Goal: Task Accomplishment & Management: Use online tool/utility

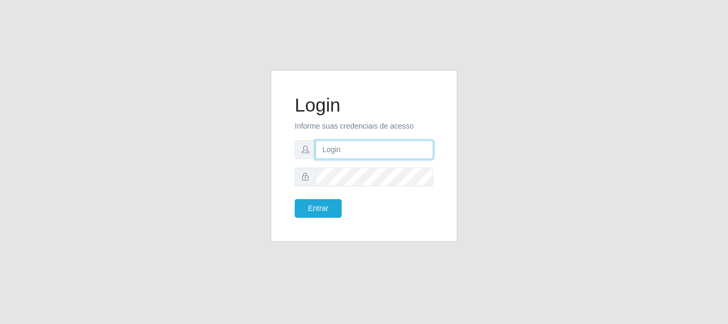
click at [344, 150] on input "text" at bounding box center [375, 149] width 118 height 19
type input "[EMAIL_ADDRESS][DOMAIN_NAME]"
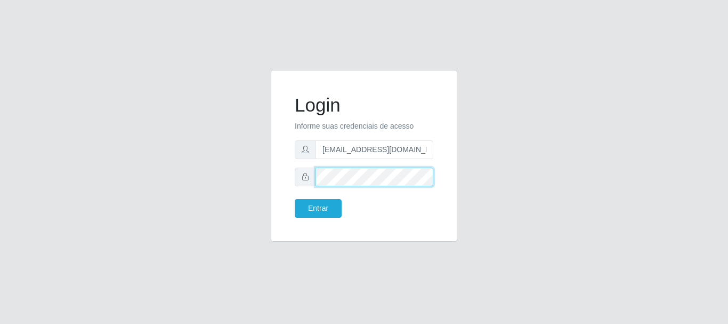
click at [295, 199] on button "Entrar" at bounding box center [318, 208] width 47 height 19
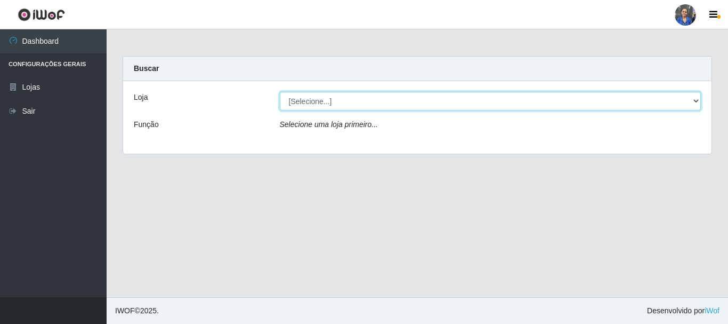
click at [297, 99] on select "[Selecione...] SuperFácil Atacado - Rodoviária" at bounding box center [491, 101] width 422 height 19
select select "400"
click at [280, 92] on select "[Selecione...] SuperFácil Atacado - Rodoviária" at bounding box center [491, 101] width 422 height 19
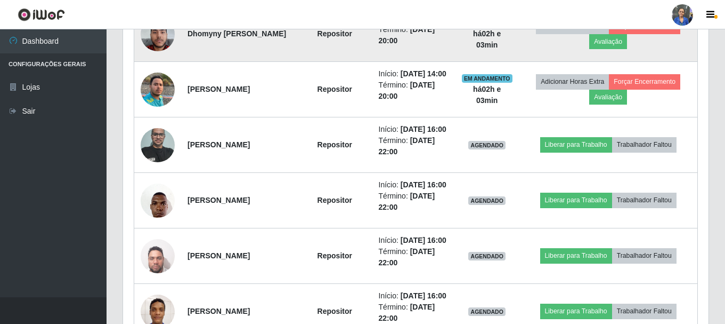
scroll to position [480, 0]
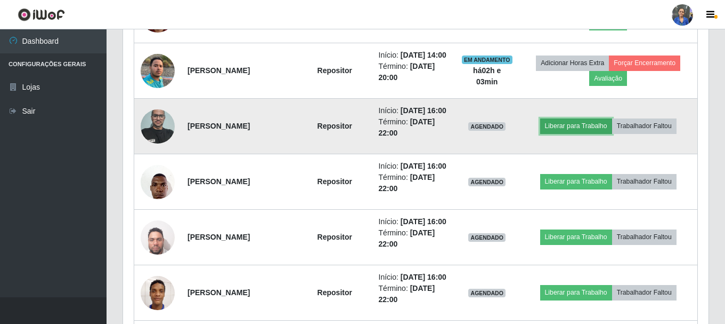
click at [587, 133] on button "Liberar para Trabalho" at bounding box center [576, 125] width 72 height 15
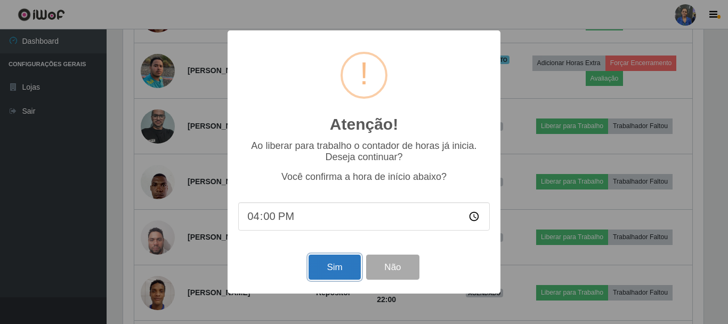
click at [356, 265] on button "Sim" at bounding box center [335, 266] width 52 height 25
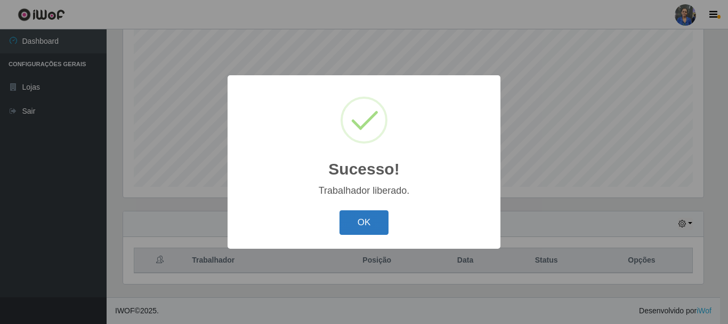
click at [379, 225] on button "OK" at bounding box center [364, 222] width 50 height 25
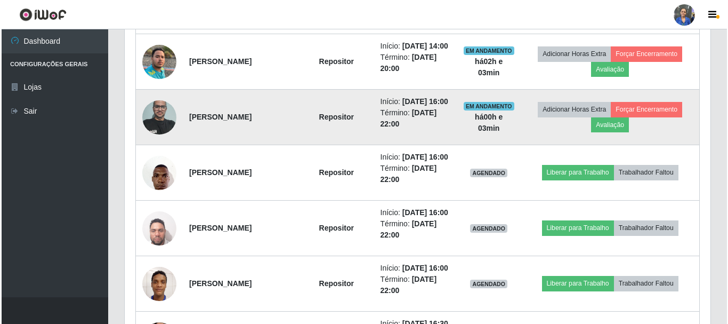
scroll to position [514, 0]
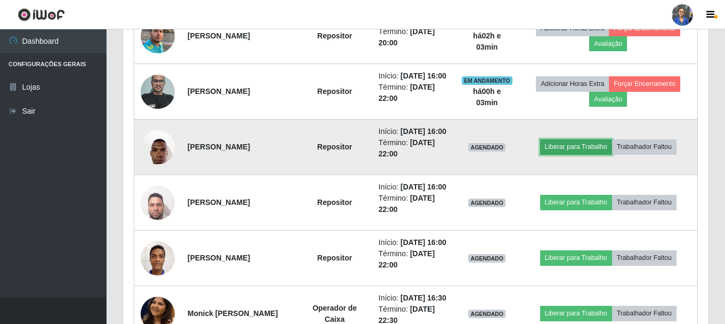
click at [578, 154] on button "Liberar para Trabalho" at bounding box center [576, 146] width 72 height 15
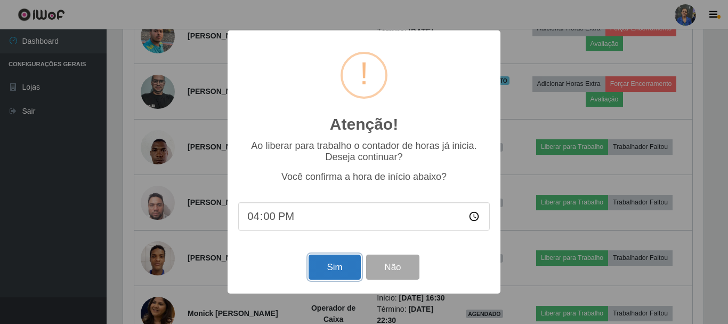
click at [321, 268] on button "Sim" at bounding box center [335, 266] width 52 height 25
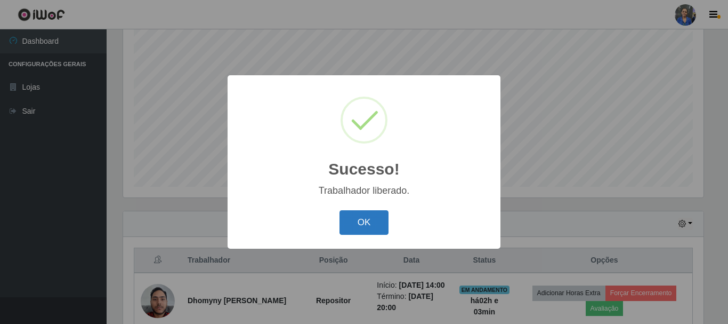
click at [382, 211] on button "OK" at bounding box center [364, 222] width 50 height 25
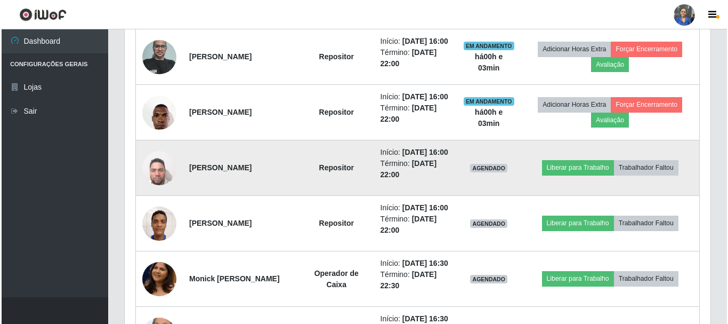
scroll to position [568, 0]
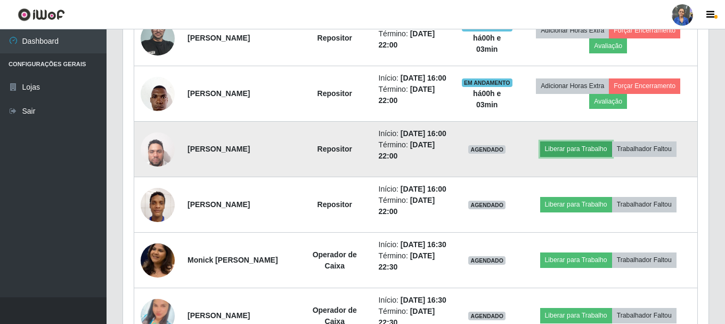
click at [568, 156] on button "Liberar para Trabalho" at bounding box center [576, 148] width 72 height 15
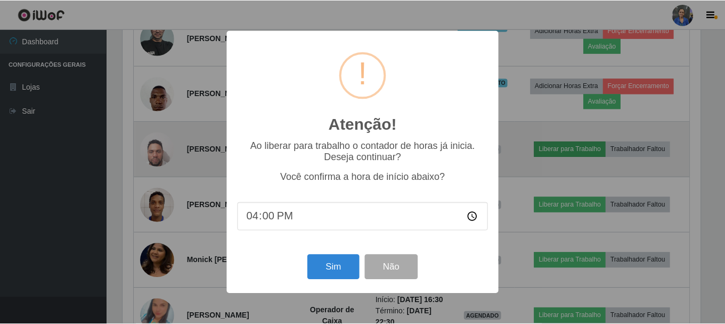
scroll to position [221, 580]
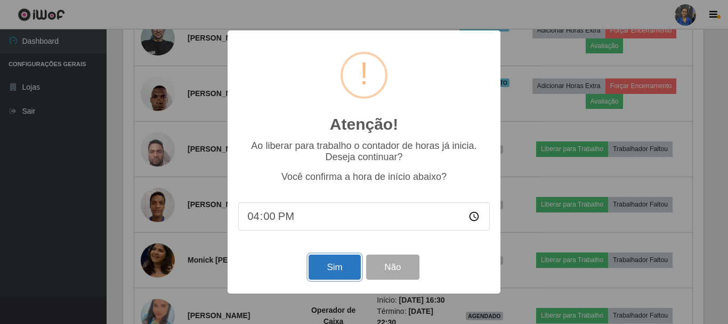
click at [337, 265] on button "Sim" at bounding box center [335, 266] width 52 height 25
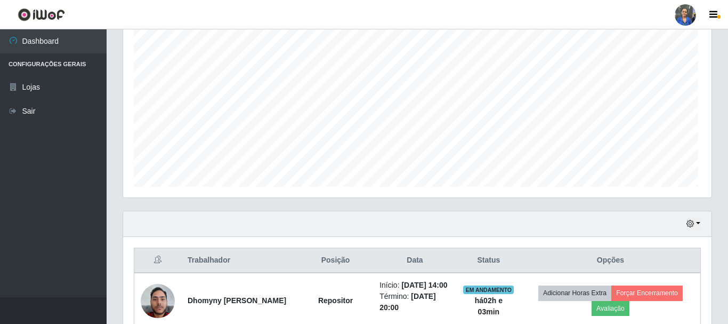
scroll to position [0, 0]
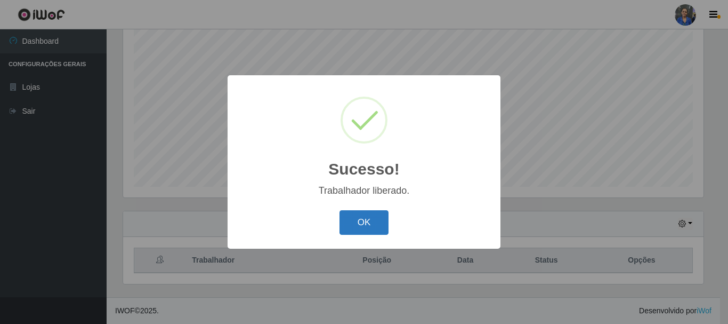
click at [355, 223] on button "OK" at bounding box center [364, 222] width 50 height 25
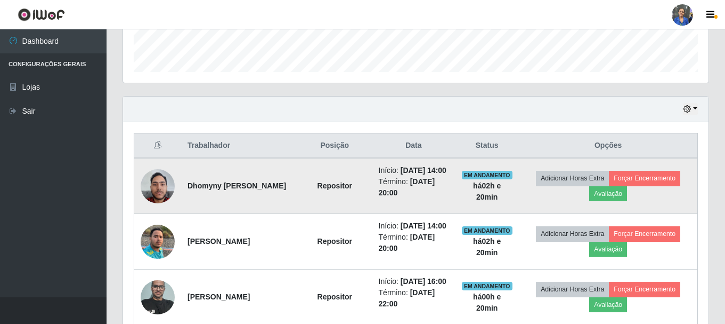
scroll to position [248, 0]
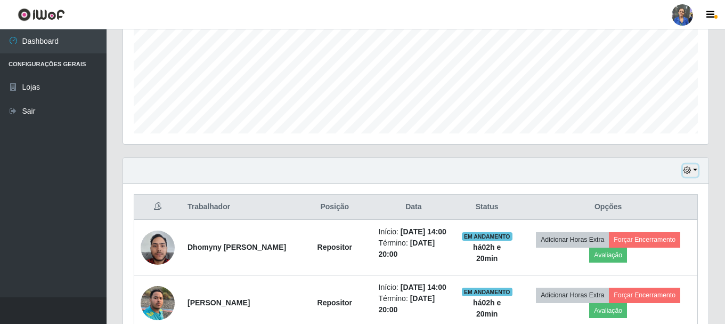
click at [689, 169] on icon "button" at bounding box center [687, 169] width 7 height 7
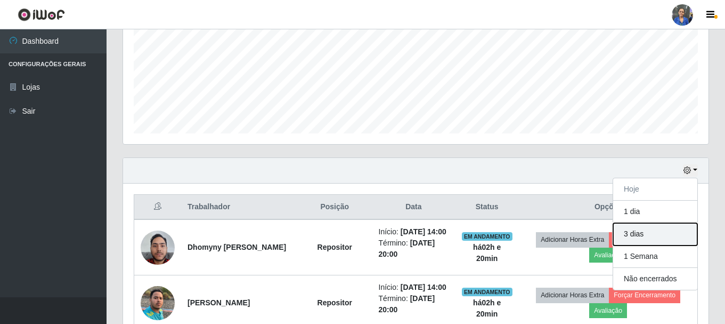
click at [659, 243] on button "3 dias" at bounding box center [655, 234] width 84 height 22
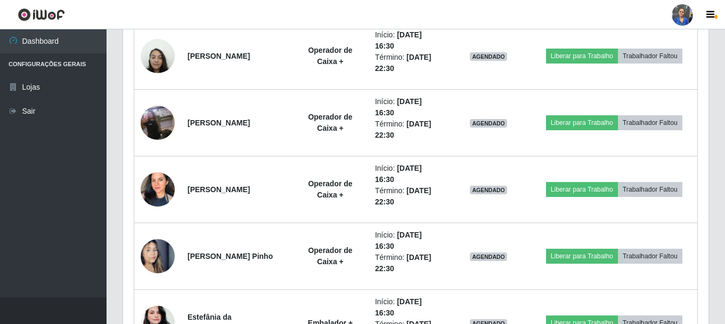
scroll to position [2177, 0]
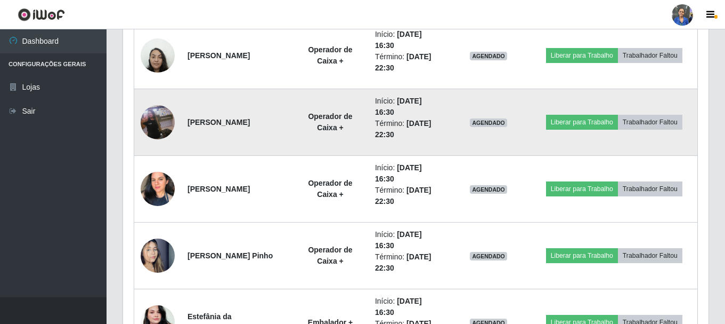
click at [428, 119] on time "[DATE] 22:30" at bounding box center [403, 129] width 56 height 20
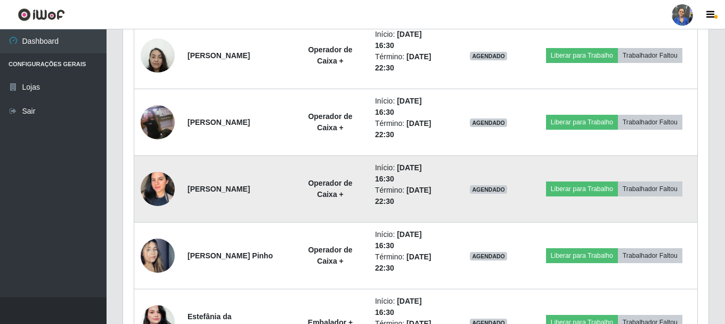
click at [399, 196] on li "Término: [DATE] 22:30" at bounding box center [407, 195] width 65 height 22
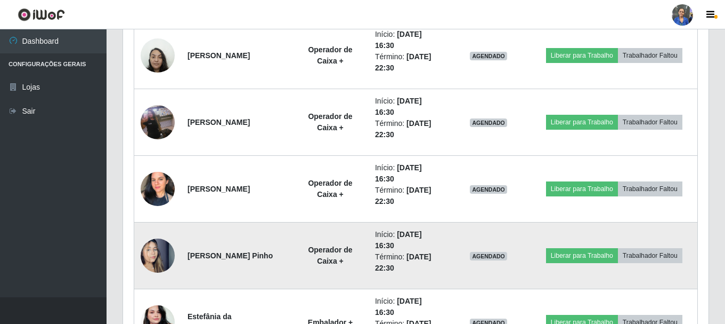
click at [410, 260] on time "[DATE] 22:30" at bounding box center [403, 262] width 56 height 20
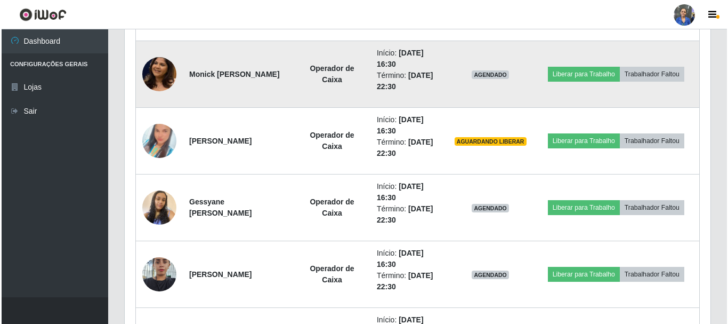
scroll to position [845, 0]
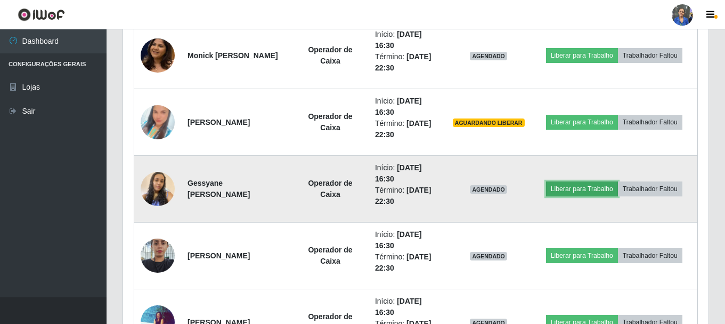
click at [601, 193] on button "Liberar para Trabalho" at bounding box center [582, 188] width 72 height 15
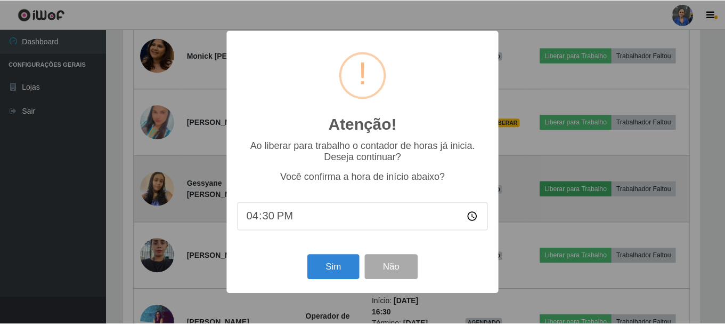
scroll to position [221, 580]
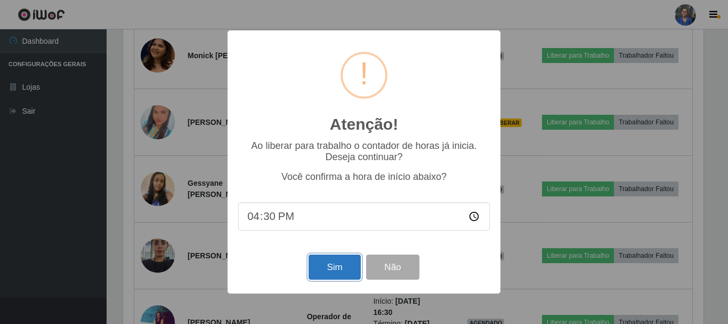
click at [326, 274] on button "Sim" at bounding box center [335, 266] width 52 height 25
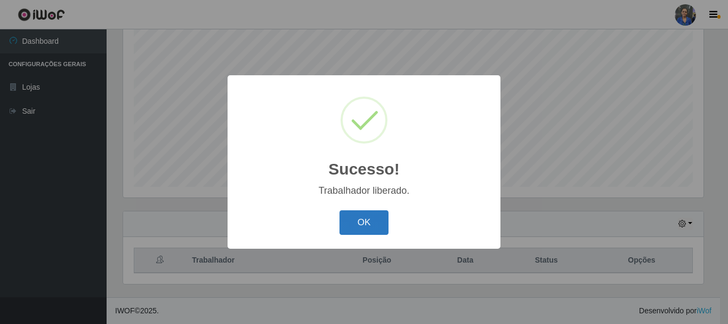
click at [373, 222] on button "OK" at bounding box center [364, 222] width 50 height 25
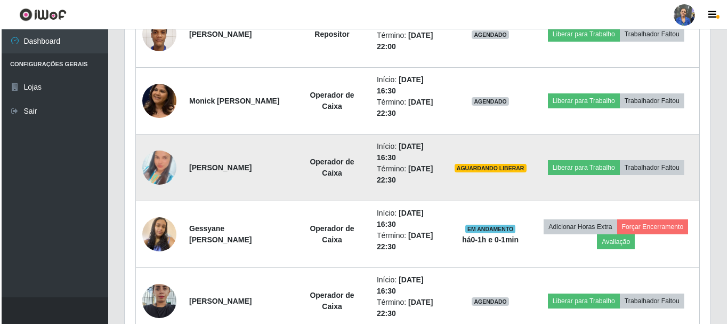
scroll to position [781, 0]
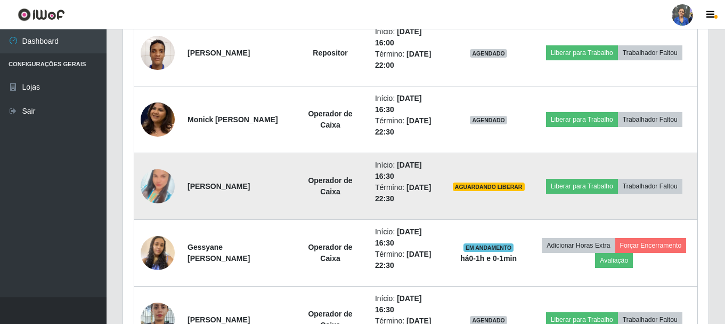
click at [148, 187] on img at bounding box center [158, 186] width 34 height 61
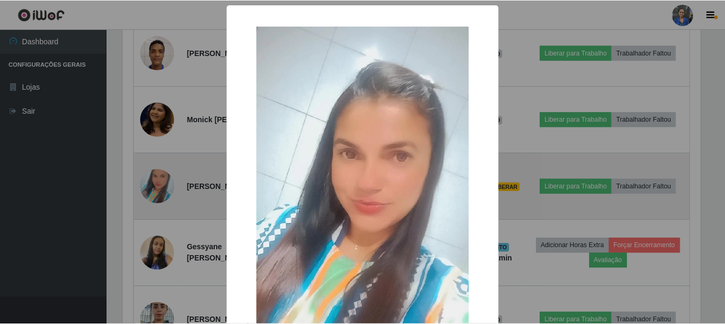
scroll to position [221, 580]
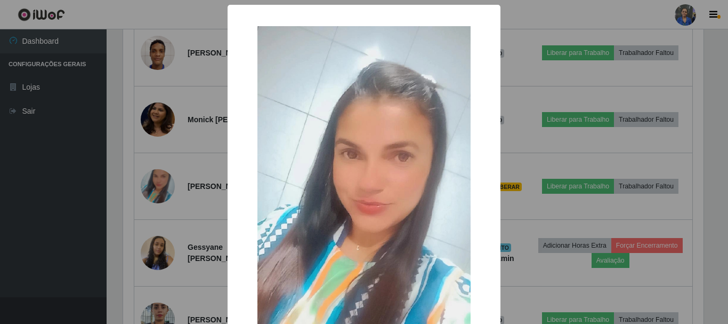
click at [511, 187] on div "× OK Cancel" at bounding box center [364, 162] width 728 height 324
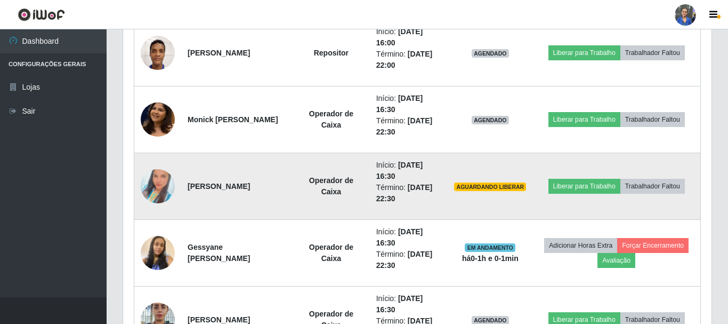
scroll to position [221, 586]
click at [151, 185] on img at bounding box center [158, 186] width 34 height 61
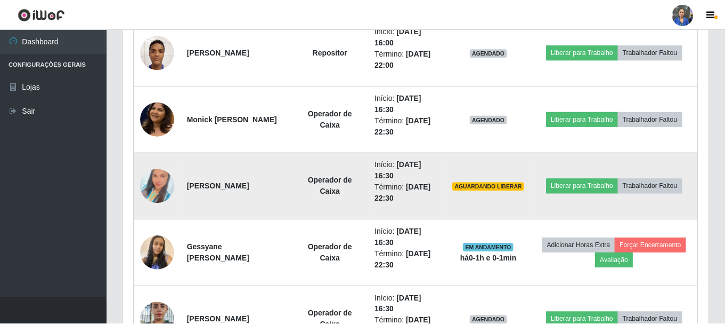
scroll to position [221, 580]
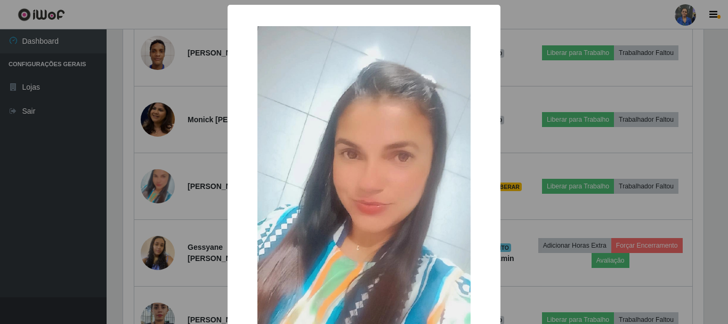
click at [536, 186] on div "× OK Cancel" at bounding box center [364, 162] width 728 height 324
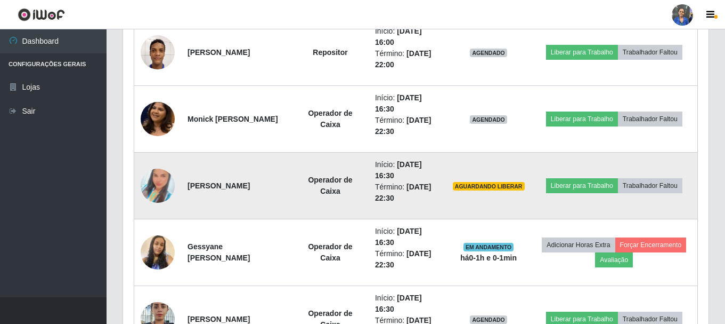
scroll to position [781, 0]
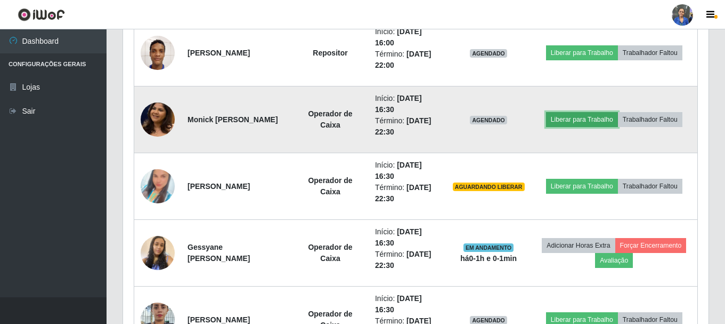
click at [562, 123] on button "Liberar para Trabalho" at bounding box center [582, 119] width 72 height 15
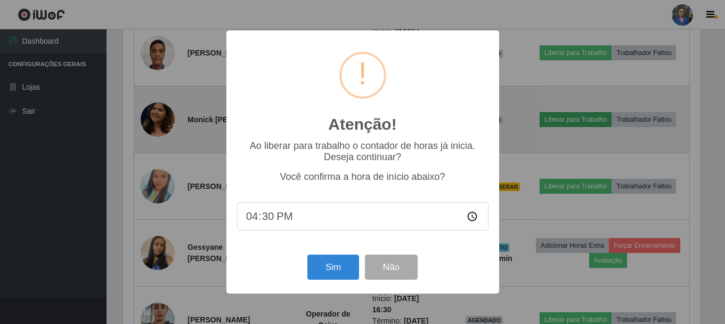
scroll to position [221, 580]
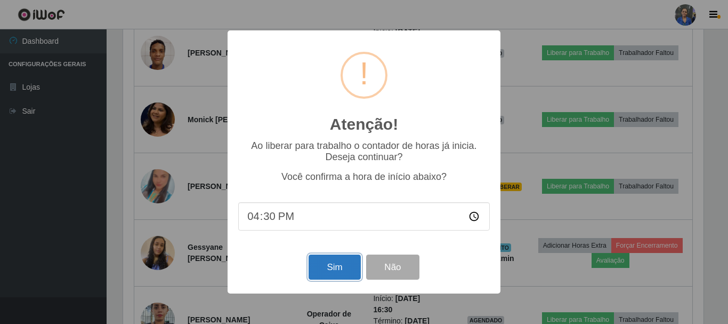
click at [322, 272] on button "Sim" at bounding box center [335, 266] width 52 height 25
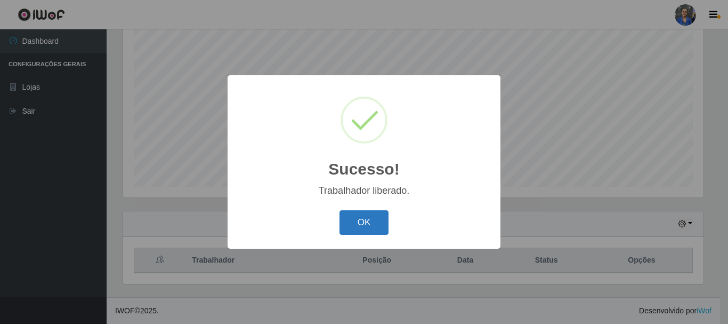
click at [353, 224] on button "OK" at bounding box center [364, 222] width 50 height 25
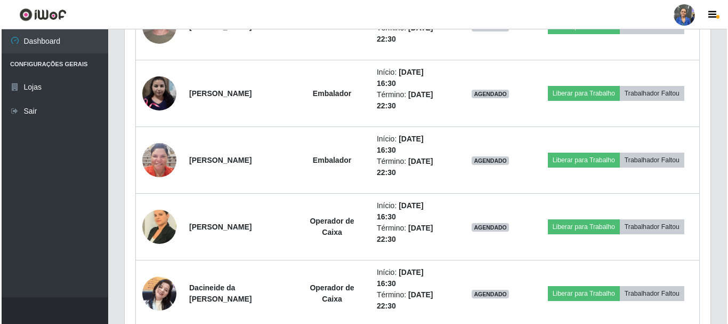
scroll to position [1207, 0]
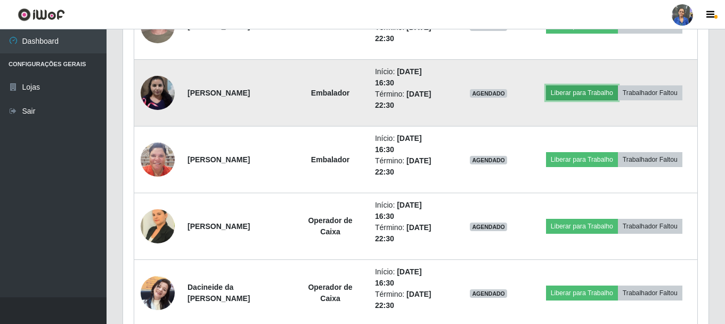
click at [596, 97] on button "Liberar para Trabalho" at bounding box center [582, 92] width 72 height 15
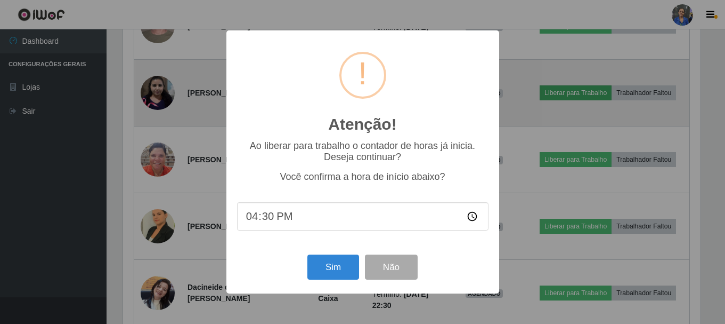
scroll to position [221, 580]
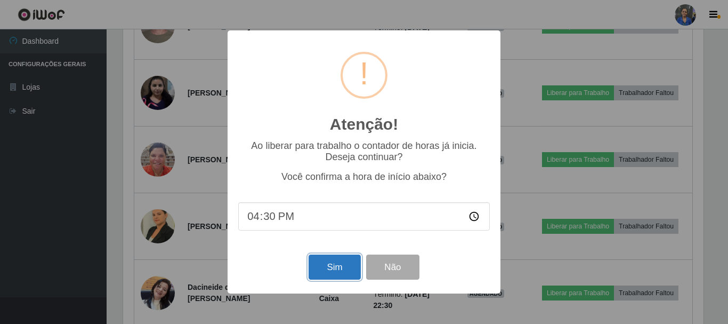
click at [336, 269] on button "Sim" at bounding box center [335, 266] width 52 height 25
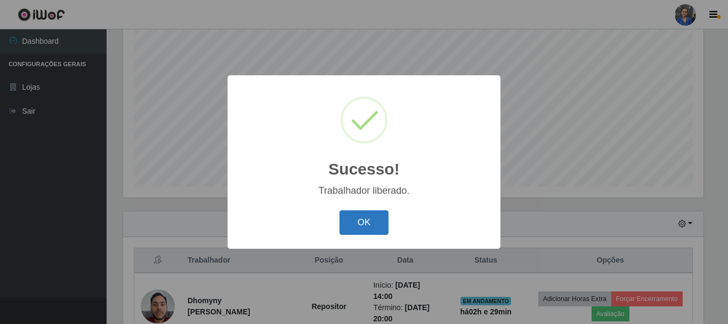
click at [368, 224] on button "OK" at bounding box center [364, 222] width 50 height 25
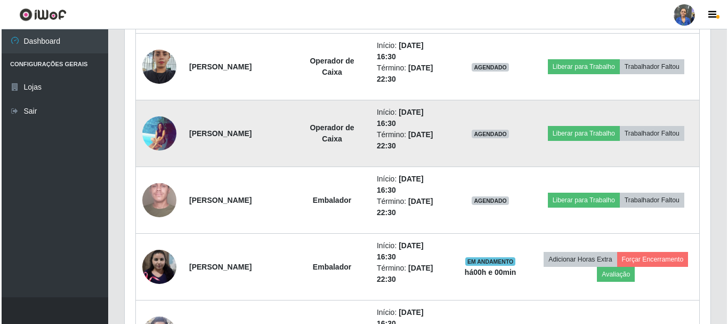
scroll to position [1101, 0]
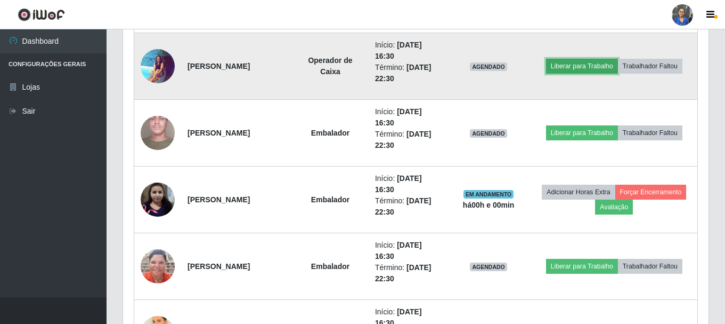
click at [581, 68] on button "Liberar para Trabalho" at bounding box center [582, 66] width 72 height 15
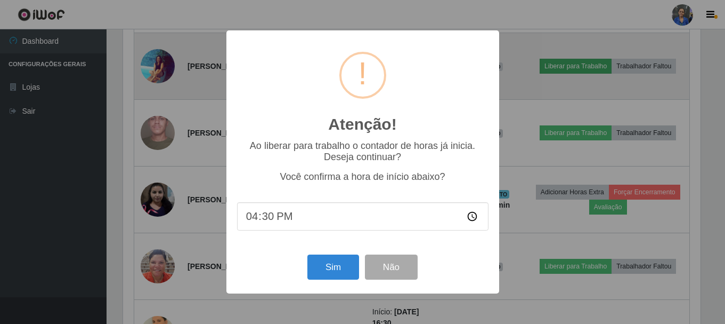
scroll to position [221, 580]
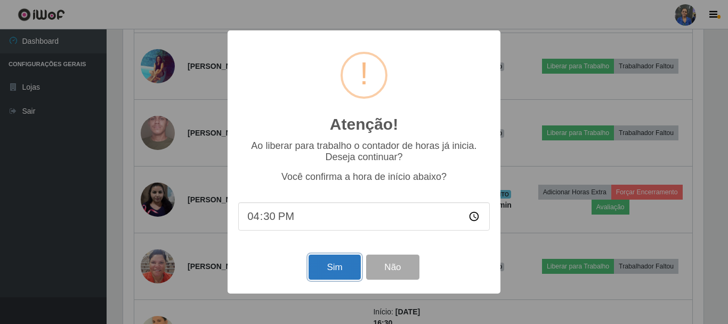
click at [333, 266] on button "Sim" at bounding box center [335, 266] width 52 height 25
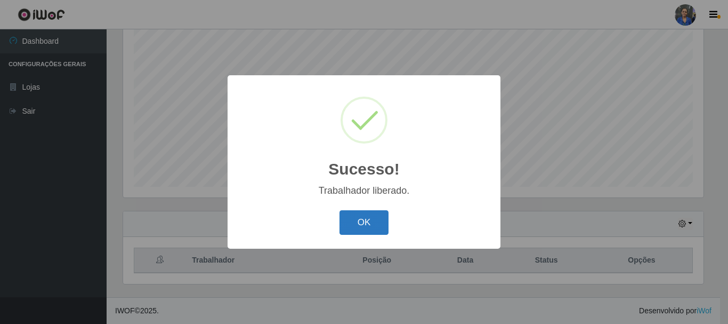
click at [375, 212] on button "OK" at bounding box center [364, 222] width 50 height 25
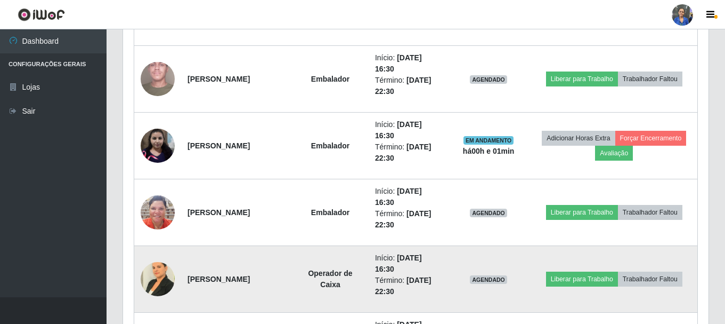
scroll to position [1154, 0]
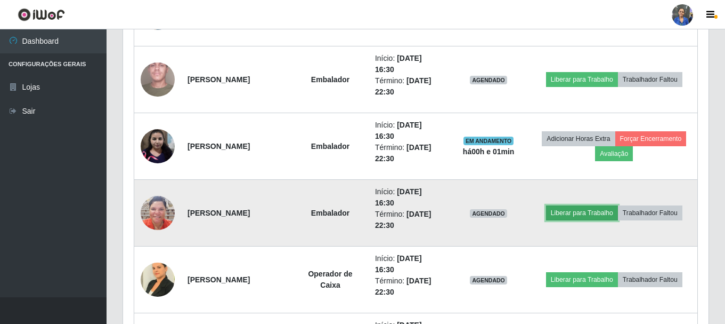
click at [581, 215] on button "Liberar para Trabalho" at bounding box center [582, 212] width 72 height 15
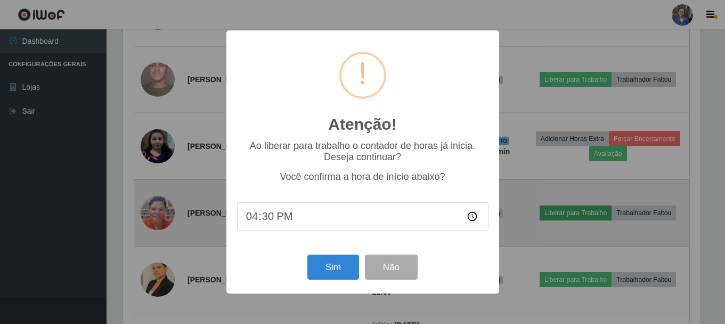
scroll to position [221, 580]
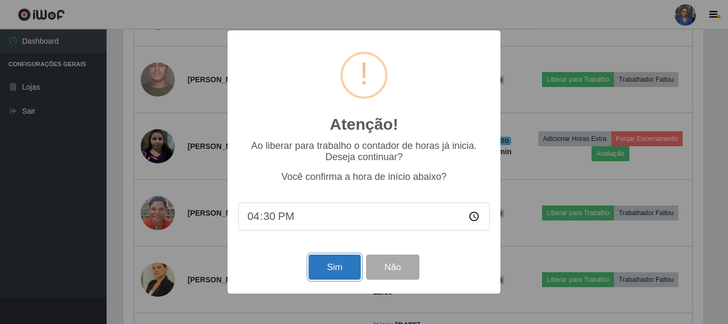
click at [353, 266] on button "Sim" at bounding box center [335, 266] width 52 height 25
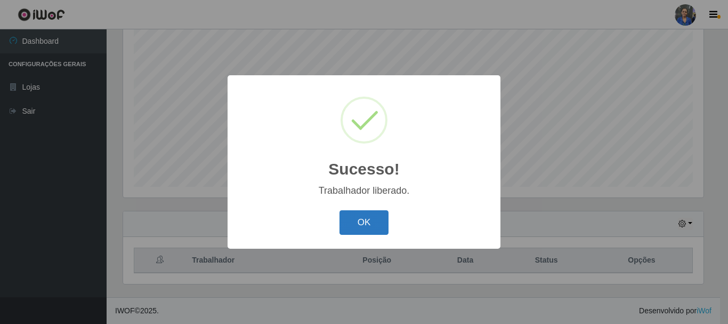
click at [374, 224] on button "OK" at bounding box center [364, 222] width 50 height 25
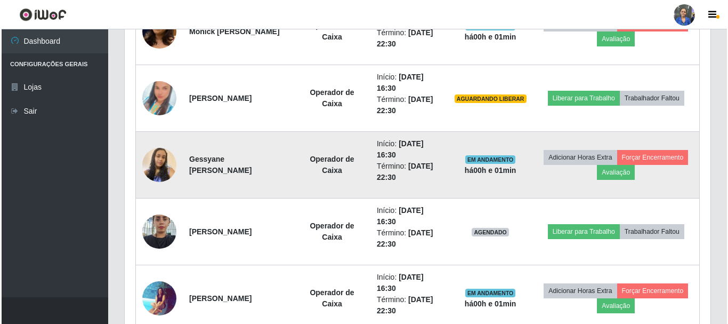
scroll to position [887, 0]
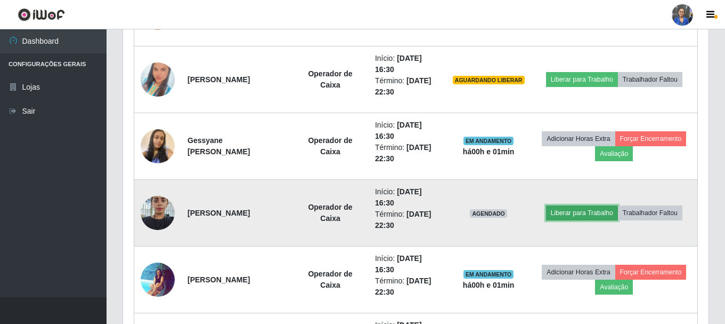
click at [573, 211] on button "Liberar para Trabalho" at bounding box center [582, 212] width 72 height 15
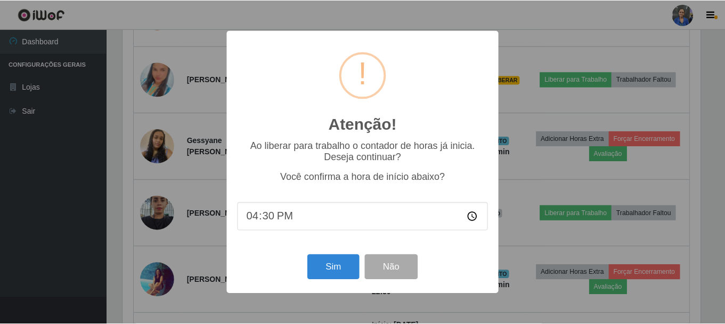
scroll to position [221, 580]
click at [334, 275] on button "Sim" at bounding box center [335, 266] width 52 height 25
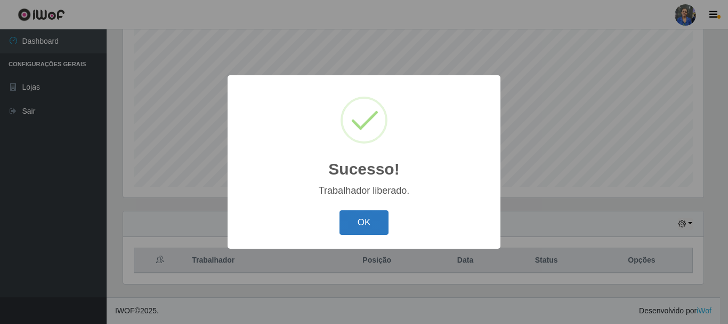
click at [377, 227] on button "OK" at bounding box center [364, 222] width 50 height 25
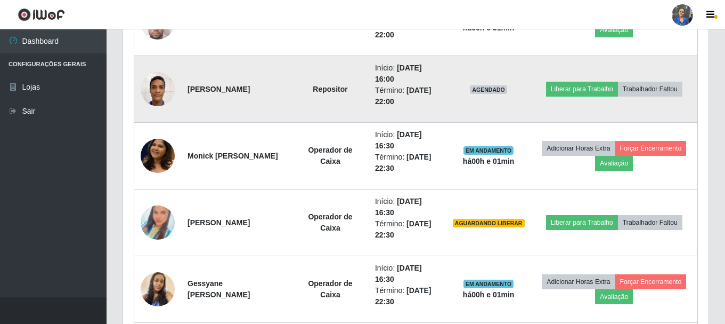
scroll to position [781, 0]
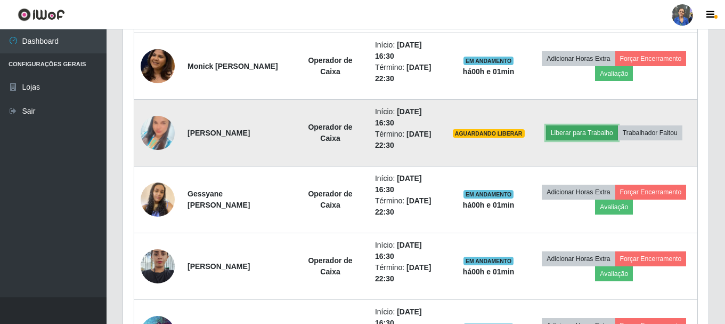
click at [570, 137] on button "Liberar para Trabalho" at bounding box center [582, 132] width 72 height 15
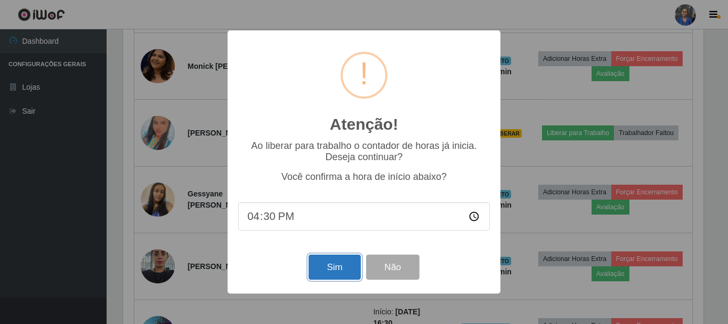
click at [327, 275] on button "Sim" at bounding box center [335, 266] width 52 height 25
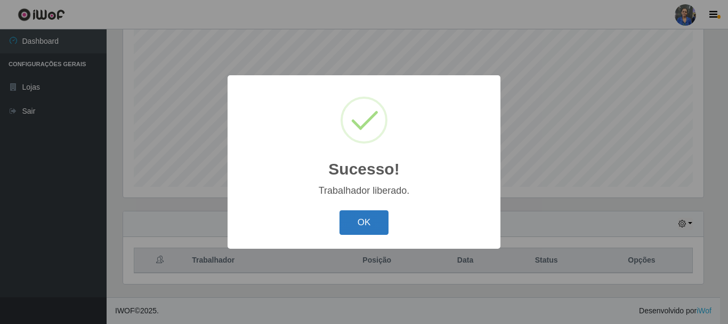
click at [384, 223] on button "OK" at bounding box center [364, 222] width 50 height 25
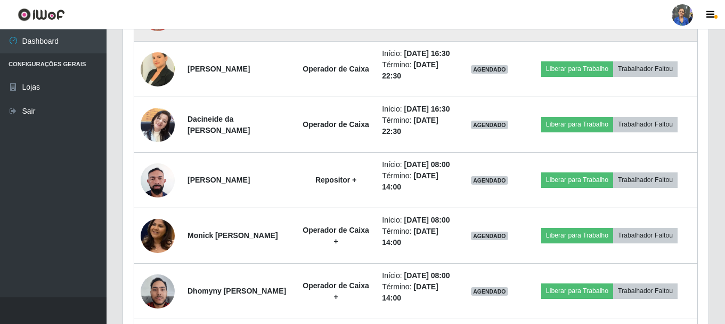
scroll to position [1260, 0]
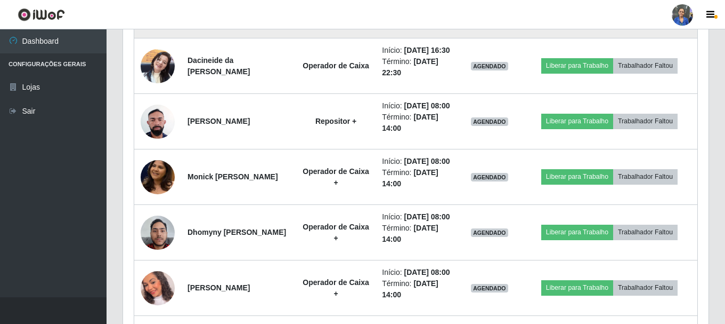
click at [565, 18] on button "Liberar para Trabalho" at bounding box center [577, 10] width 72 height 15
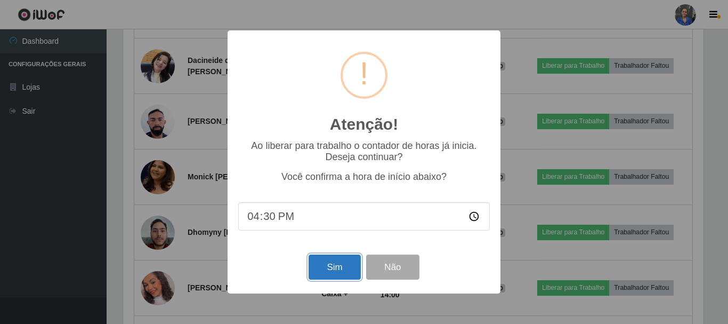
click at [332, 276] on button "Sim" at bounding box center [335, 266] width 52 height 25
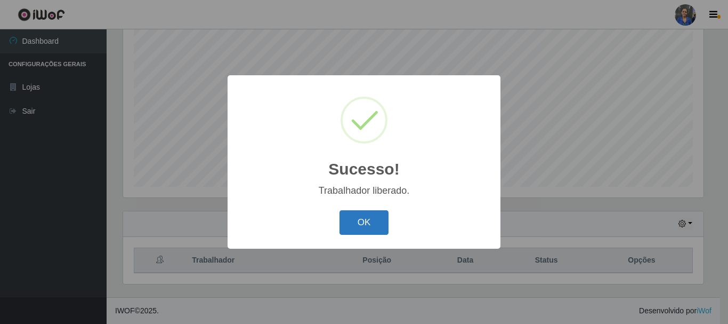
click at [380, 227] on button "OK" at bounding box center [364, 222] width 50 height 25
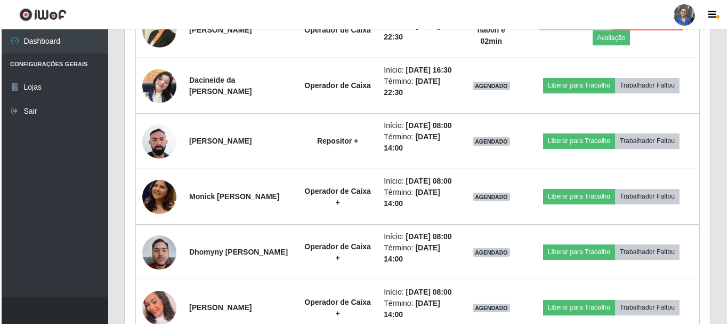
scroll to position [1260, 0]
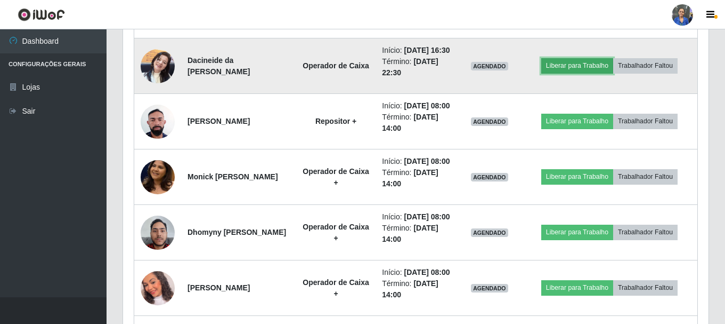
click at [568, 73] on button "Liberar para Trabalho" at bounding box center [577, 65] width 72 height 15
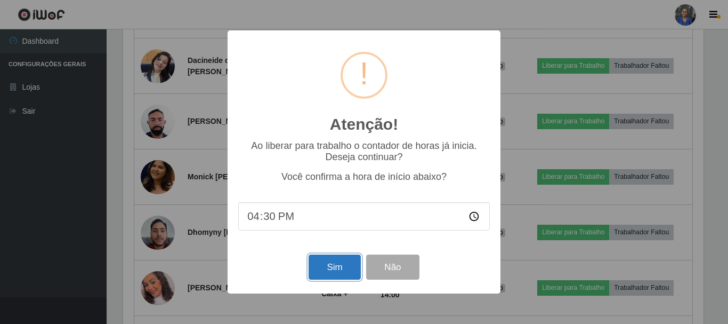
click at [320, 268] on button "Sim" at bounding box center [335, 266] width 52 height 25
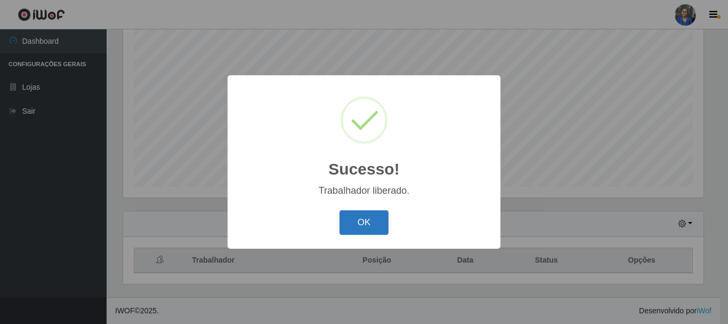
click at [355, 221] on button "OK" at bounding box center [364, 222] width 50 height 25
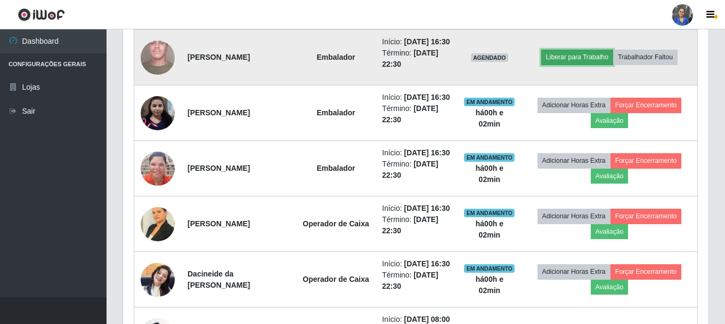
click at [605, 64] on button "Liberar para Trabalho" at bounding box center [577, 57] width 72 height 15
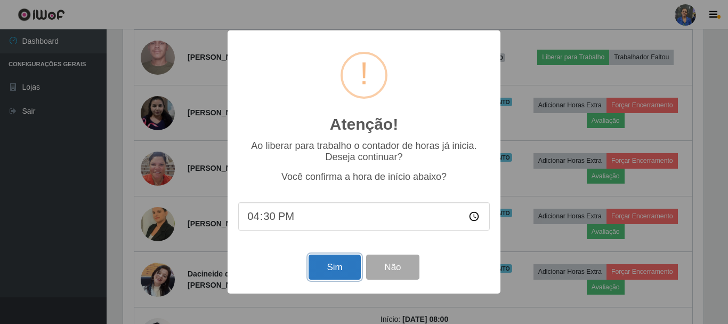
click at [342, 270] on button "Sim" at bounding box center [335, 266] width 52 height 25
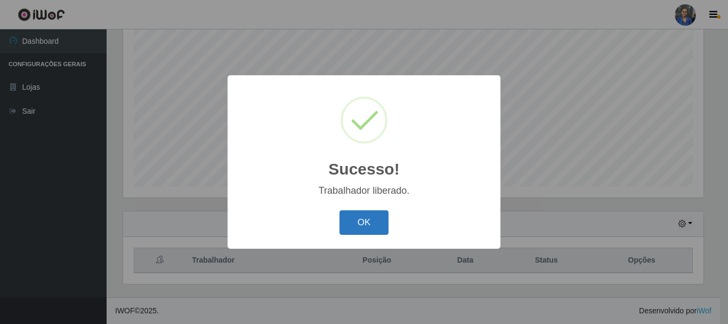
click at [368, 220] on button "OK" at bounding box center [364, 222] width 50 height 25
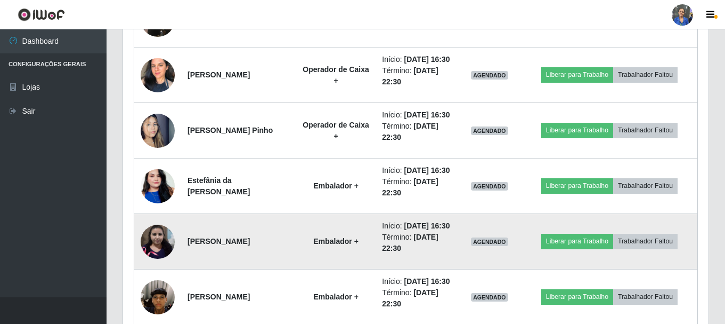
scroll to position [2132, 0]
